Goal: Task Accomplishment & Management: Manage account settings

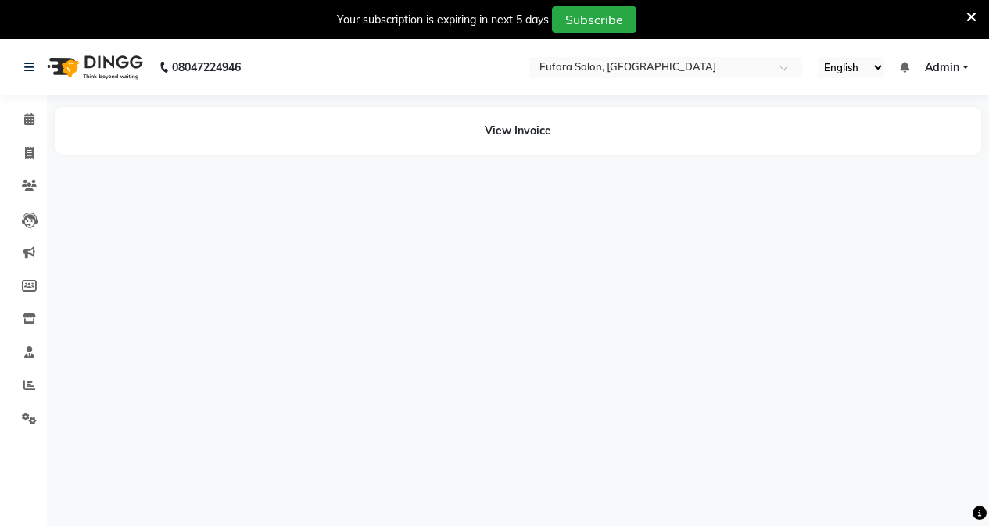
select select "en"
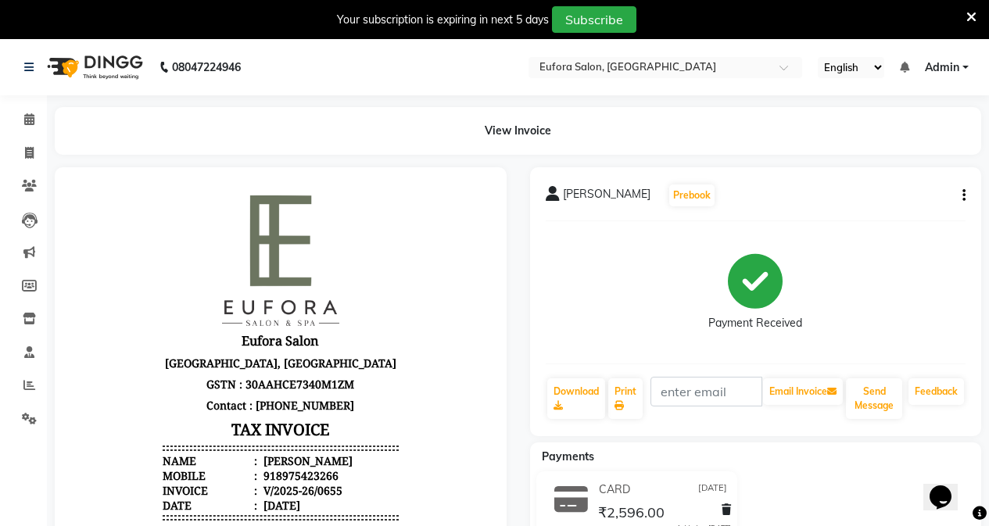
click at [320, 496] on icon at bounding box center [206, 503] width 228 height 15
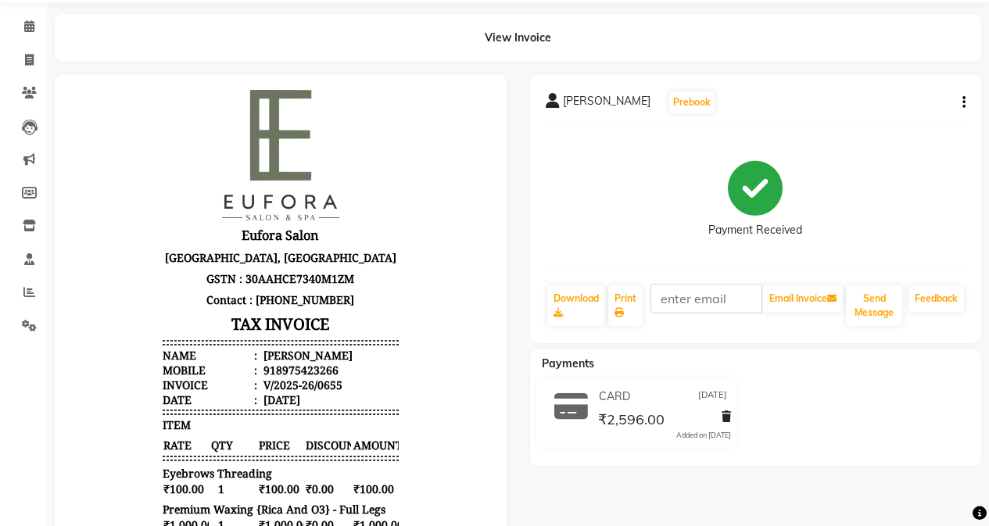
scroll to position [78, 0]
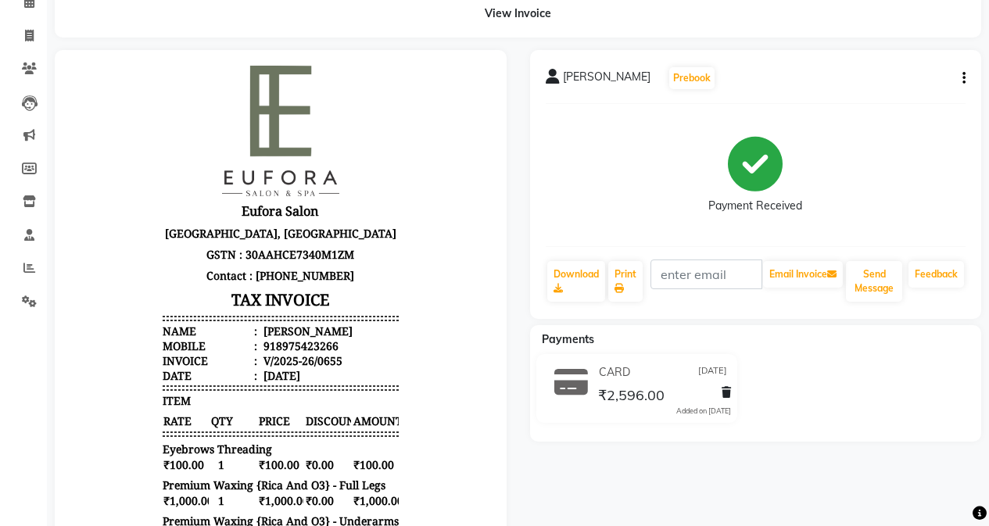
click at [962, 80] on button "button" at bounding box center [960, 78] width 9 height 16
click at [870, 102] on div "Edit Invoice" at bounding box center [886, 98] width 107 height 20
select select "service"
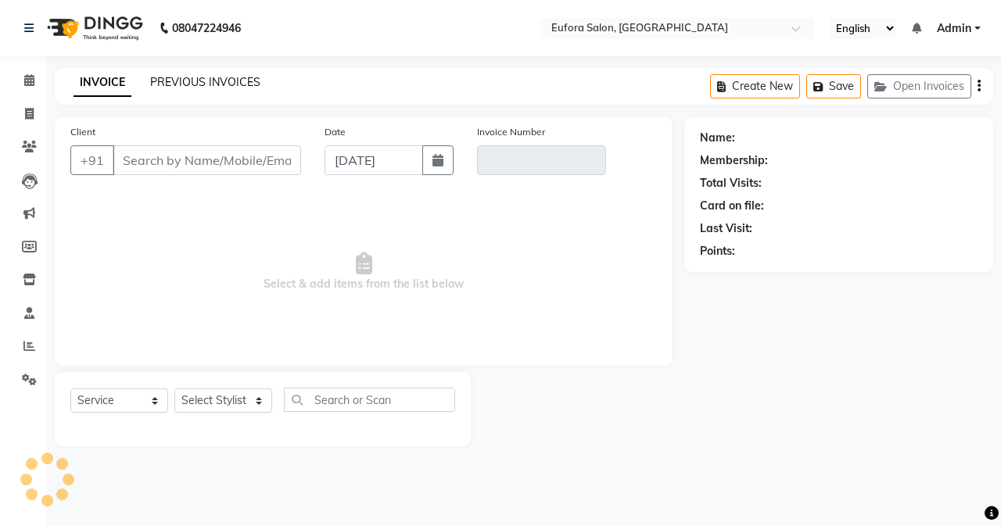
type input "8975423266"
type input "V/2025-26/0655"
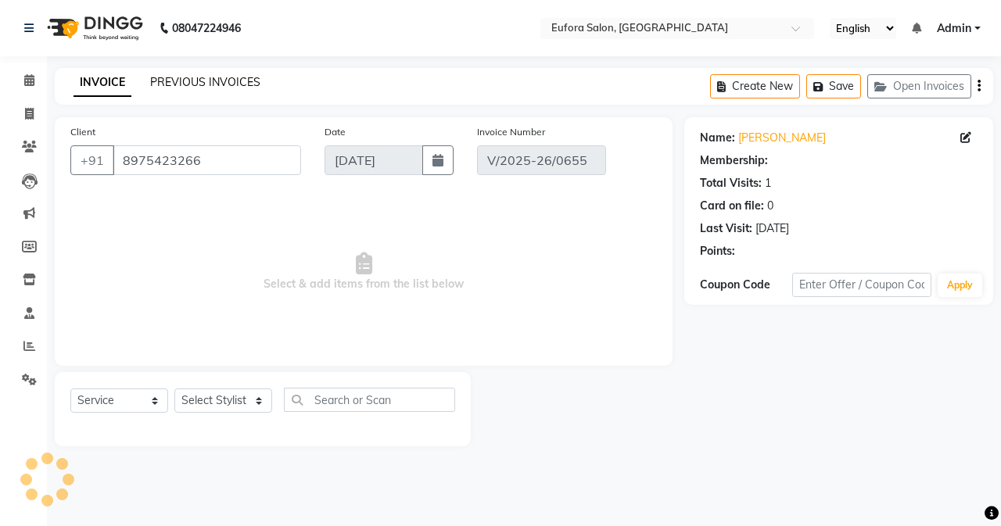
type input "[DATE]"
select select "select"
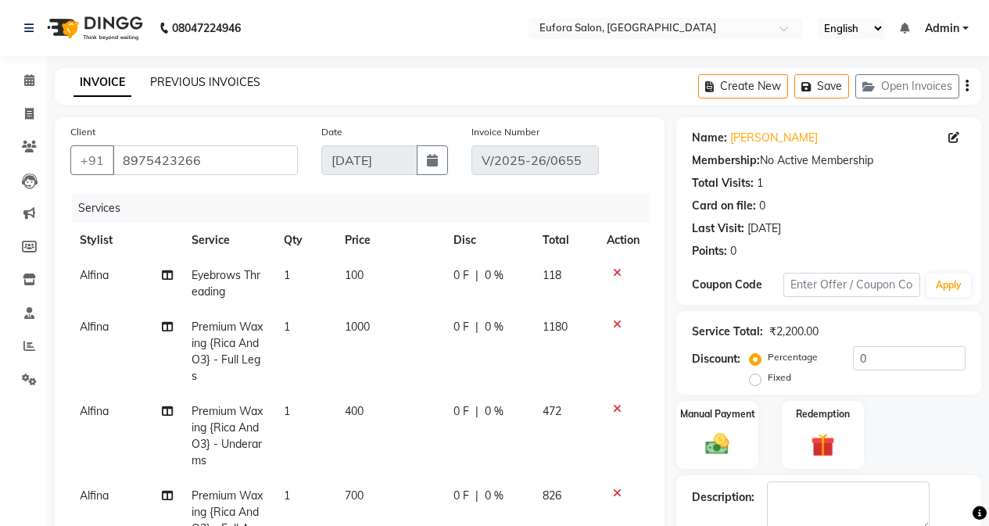
click at [174, 81] on link "PREVIOUS INVOICES" at bounding box center [205, 82] width 110 height 14
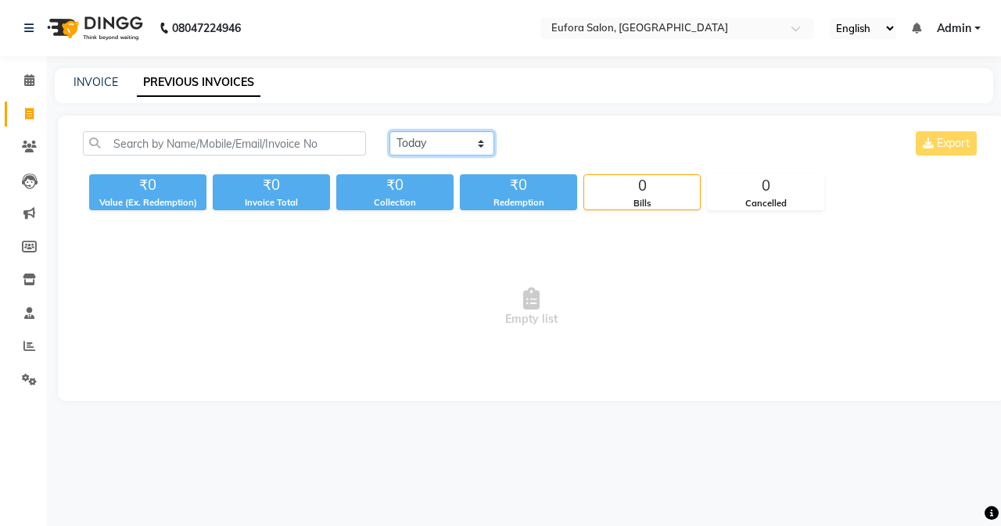
click at [446, 141] on select "[DATE] [DATE] Custom Range" at bounding box center [441, 143] width 105 height 24
select select "[DATE]"
click at [389, 131] on select "[DATE] [DATE] Custom Range" at bounding box center [441, 143] width 105 height 24
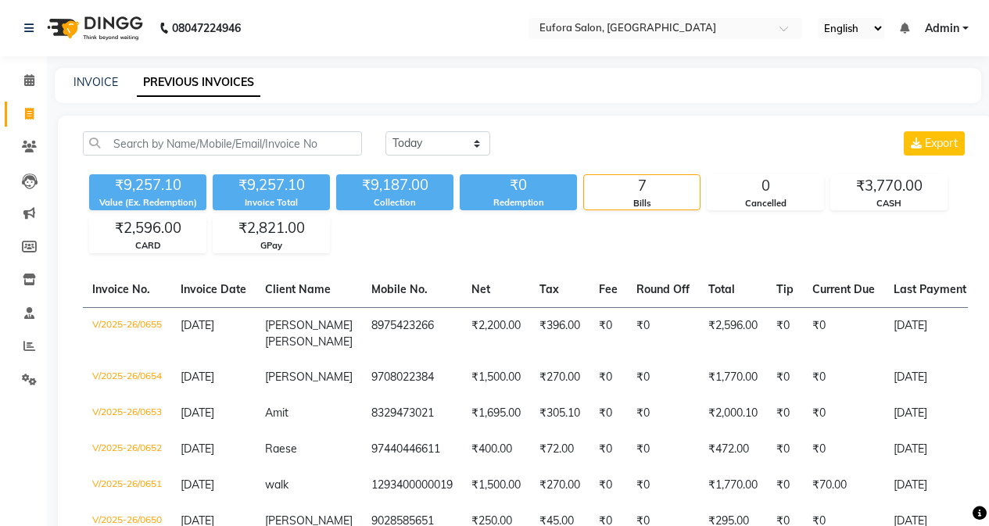
click at [944, 34] on span "Admin" at bounding box center [942, 28] width 34 height 16
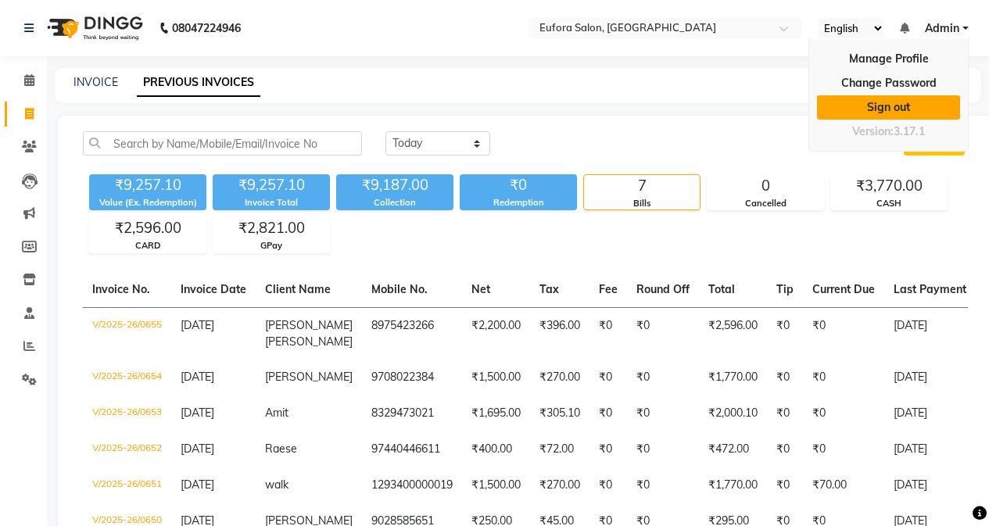
click at [927, 97] on link "Sign out" at bounding box center [888, 107] width 143 height 24
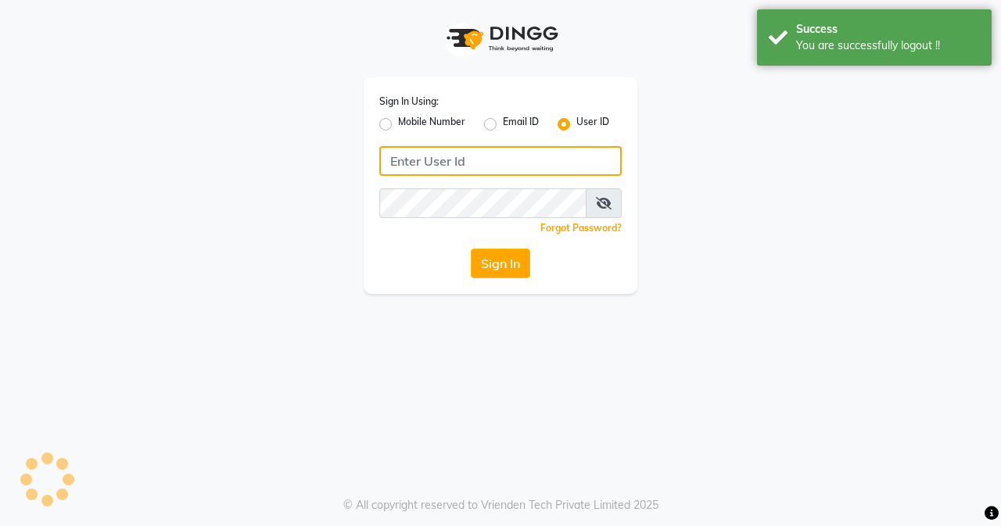
type input "9810318377"
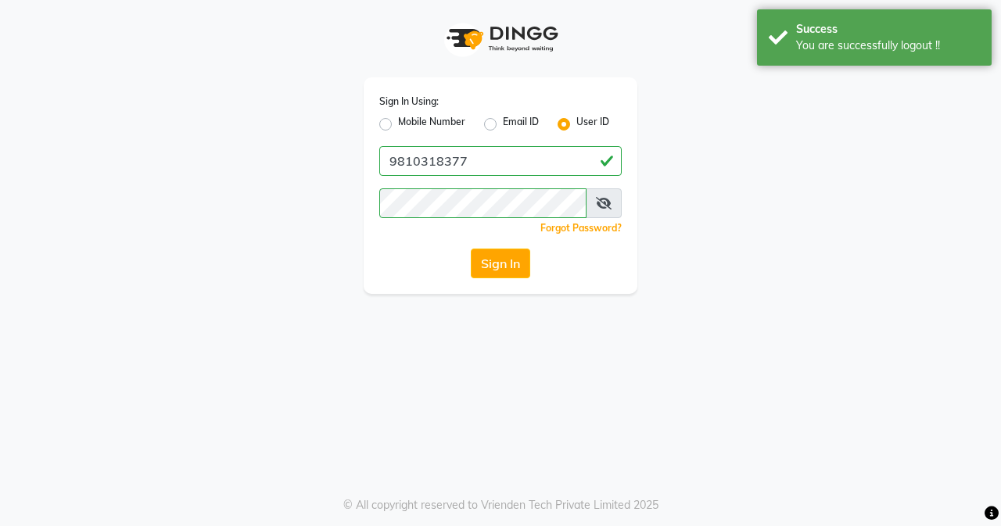
click at [398, 123] on label "Mobile Number" at bounding box center [431, 124] width 67 height 19
click at [398, 123] on input "Mobile Number" at bounding box center [403, 120] width 10 height 10
radio input "true"
radio input "false"
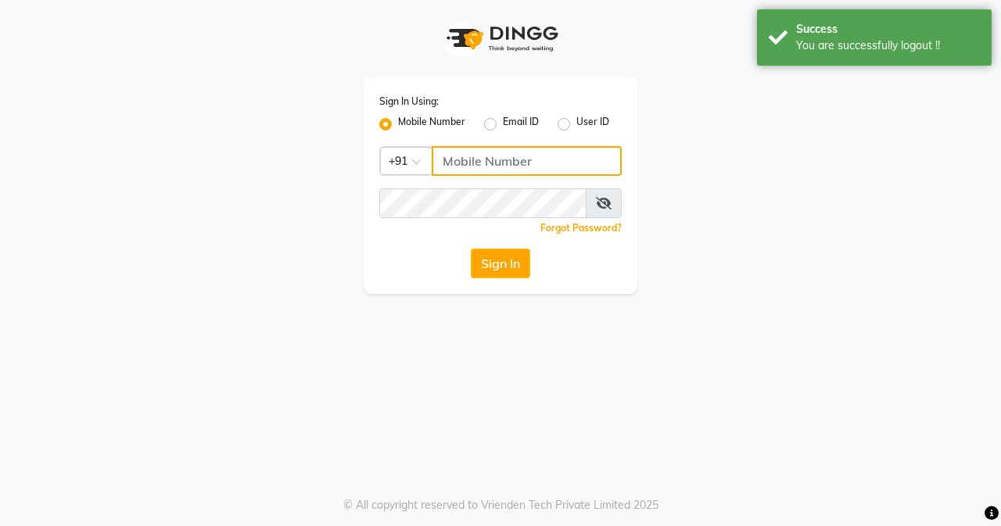
click at [446, 160] on input "Username" at bounding box center [527, 161] width 190 height 30
type input "9810318377"
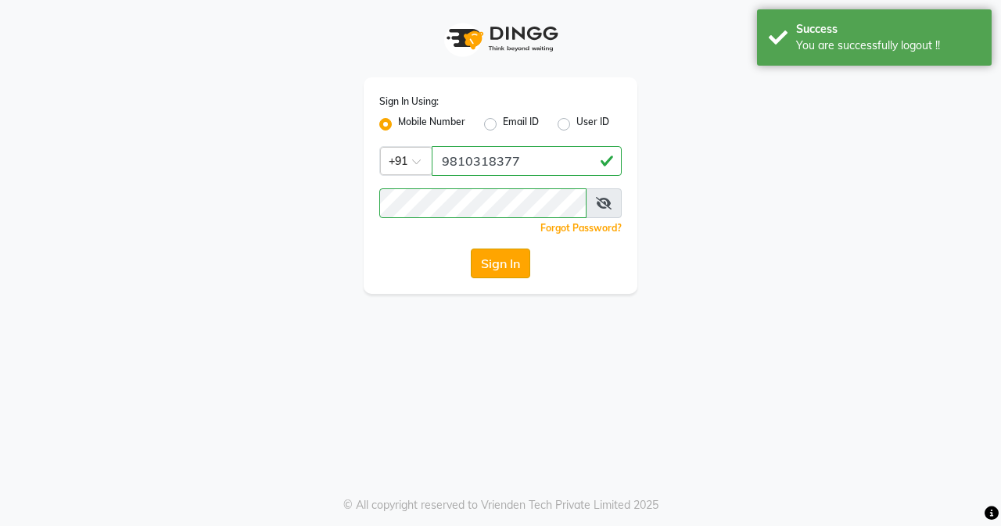
click at [515, 268] on button "Sign In" at bounding box center [500, 264] width 59 height 30
